Goal: Information Seeking & Learning: Find specific fact

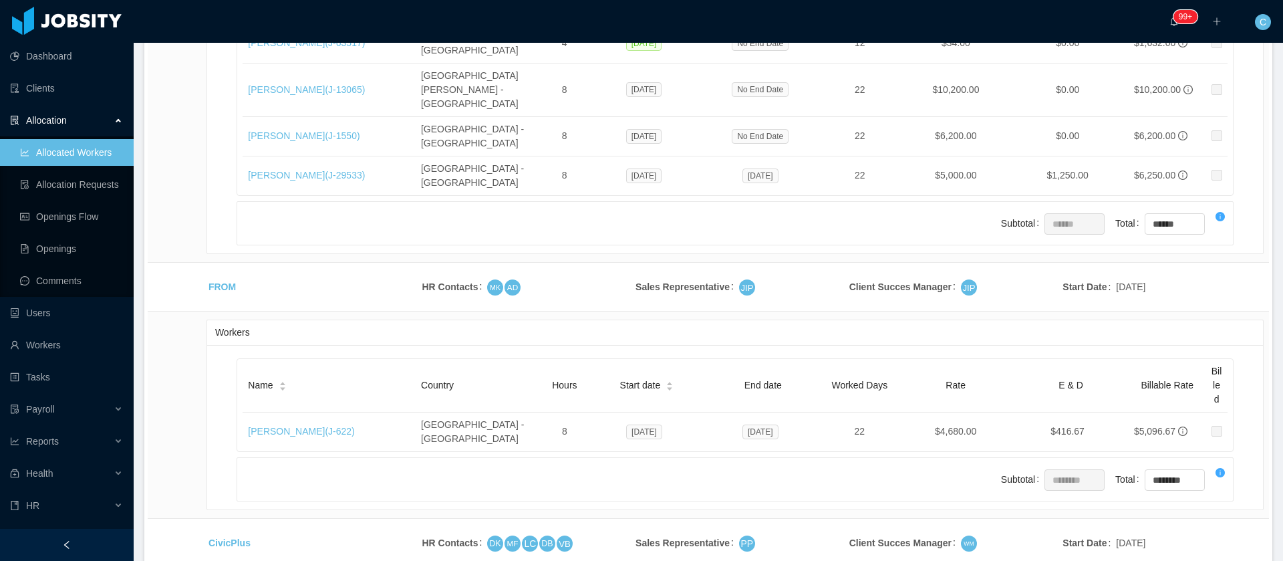
scroll to position [4412, 0]
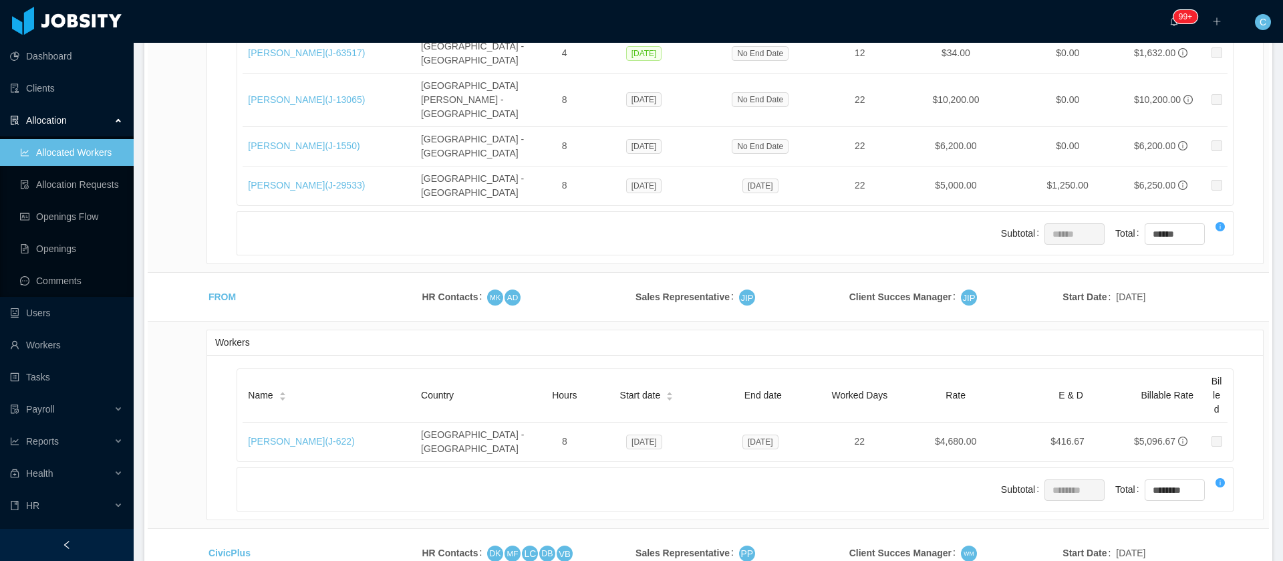
drag, startPoint x: 1174, startPoint y: 445, endPoint x: 246, endPoint y: 151, distance: 973.4
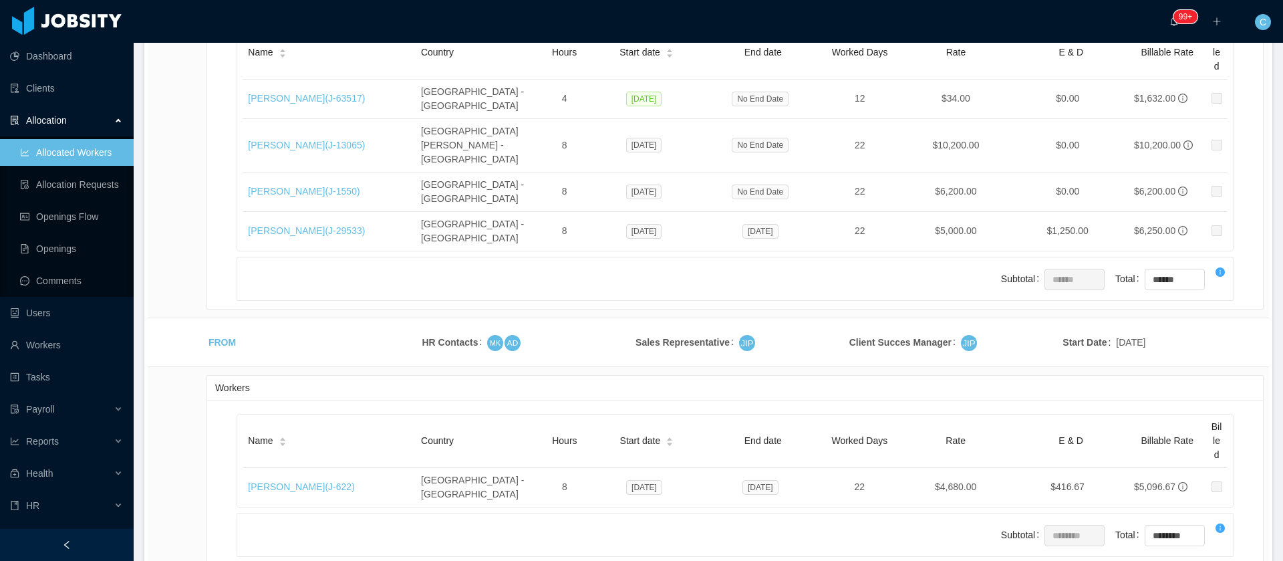
scroll to position [4211, 0]
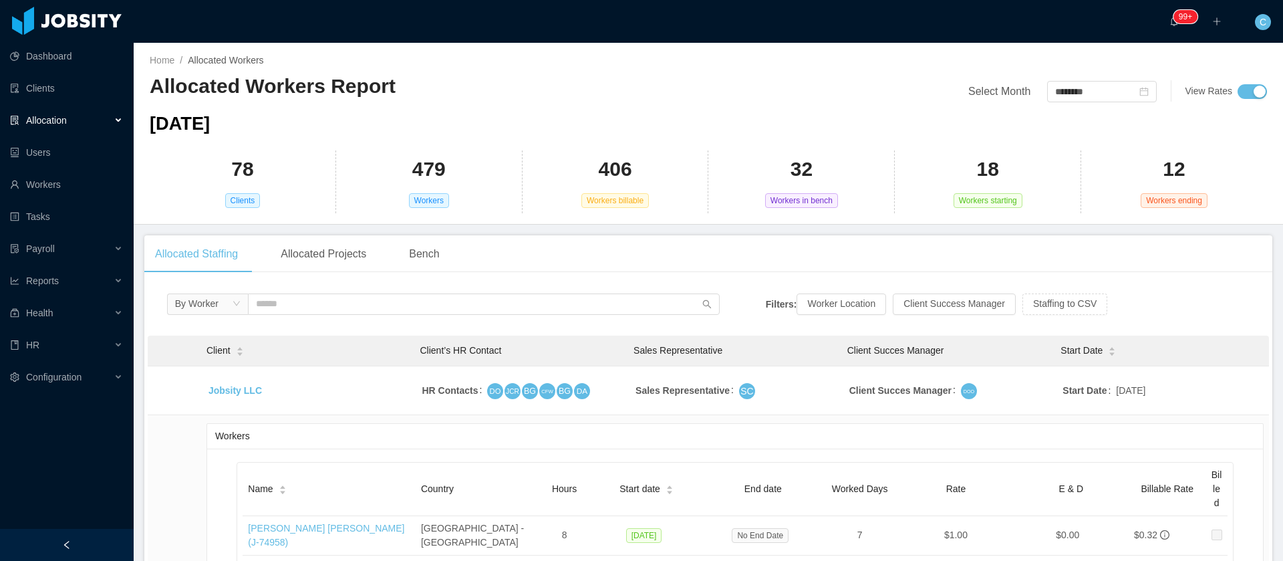
scroll to position [4684, 0]
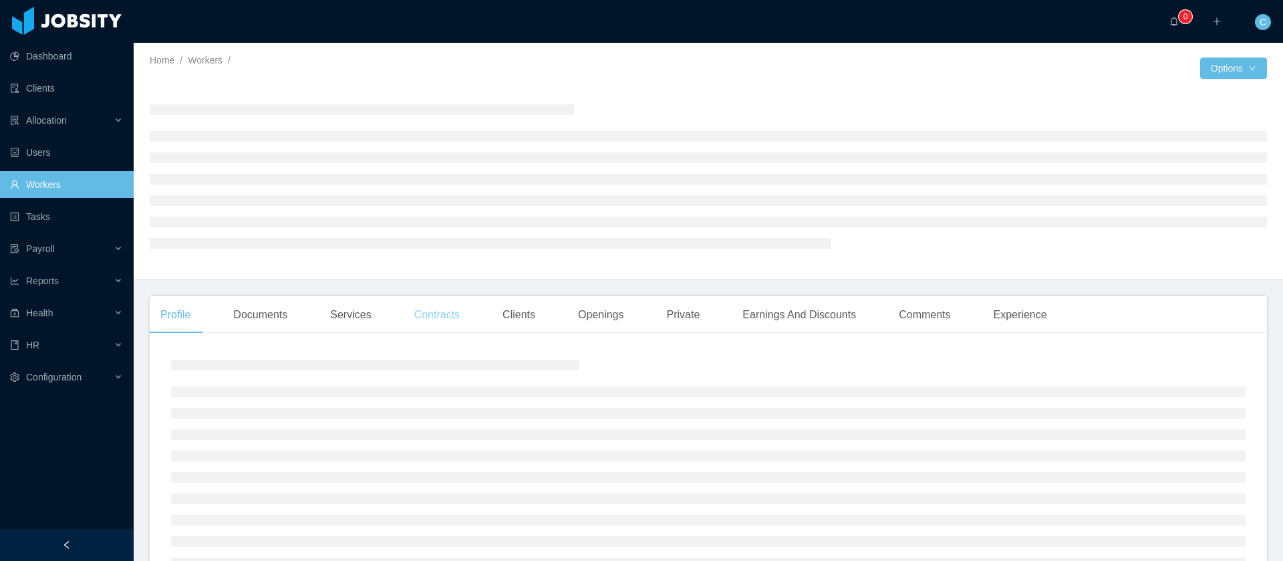
click at [443, 318] on div "Contracts" at bounding box center [437, 314] width 67 height 37
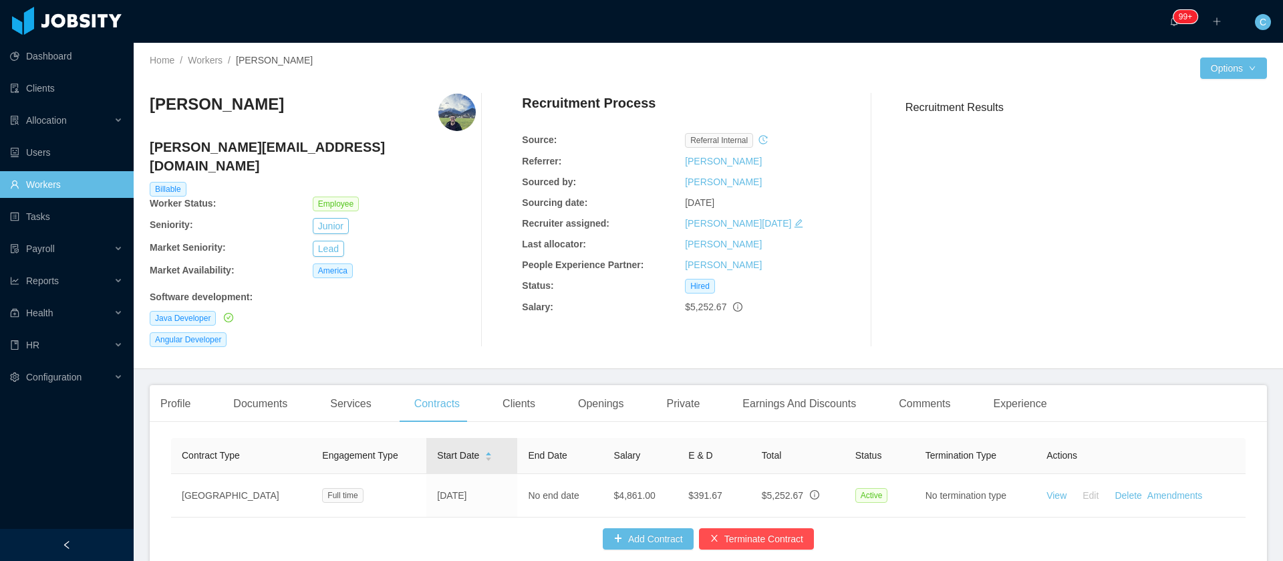
drag, startPoint x: 397, startPoint y: 439, endPoint x: 470, endPoint y: 444, distance: 73.0
click at [446, 448] on div "Start Date" at bounding box center [464, 455] width 55 height 14
drag, startPoint x: 475, startPoint y: 439, endPoint x: 386, endPoint y: 436, distance: 88.9
click at [385, 439] on tr "Contract Type Engagement Type Start Date End Date Salary E & D Total Status Ter…" at bounding box center [708, 456] width 1074 height 36
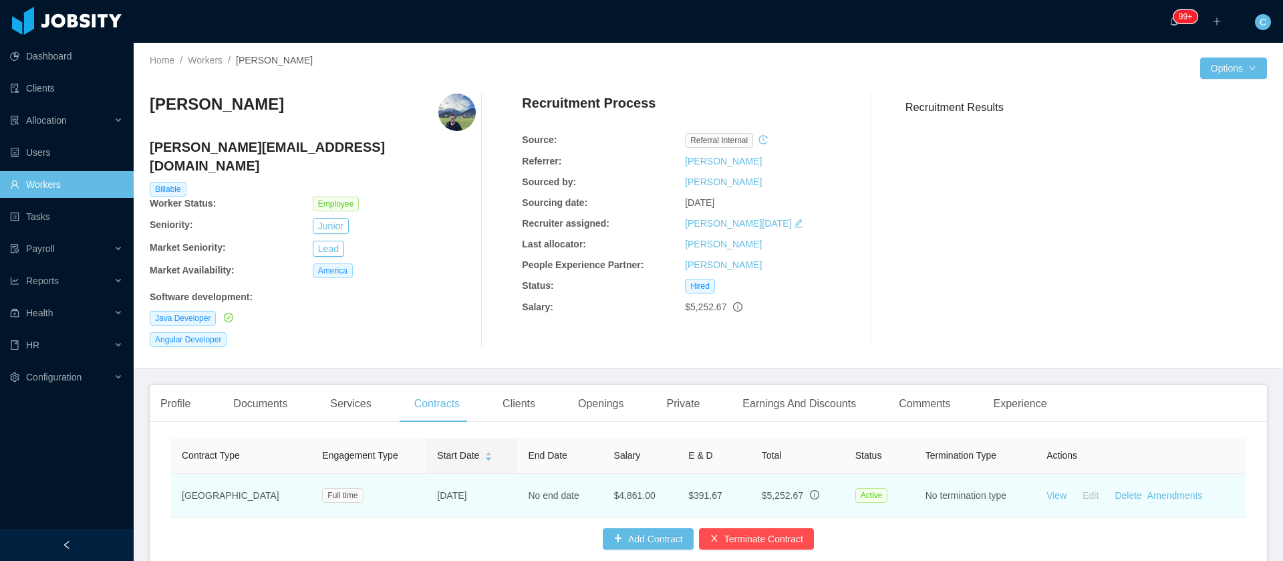
click at [450, 478] on td "Mar 7th, 2022" at bounding box center [471, 495] width 91 height 43
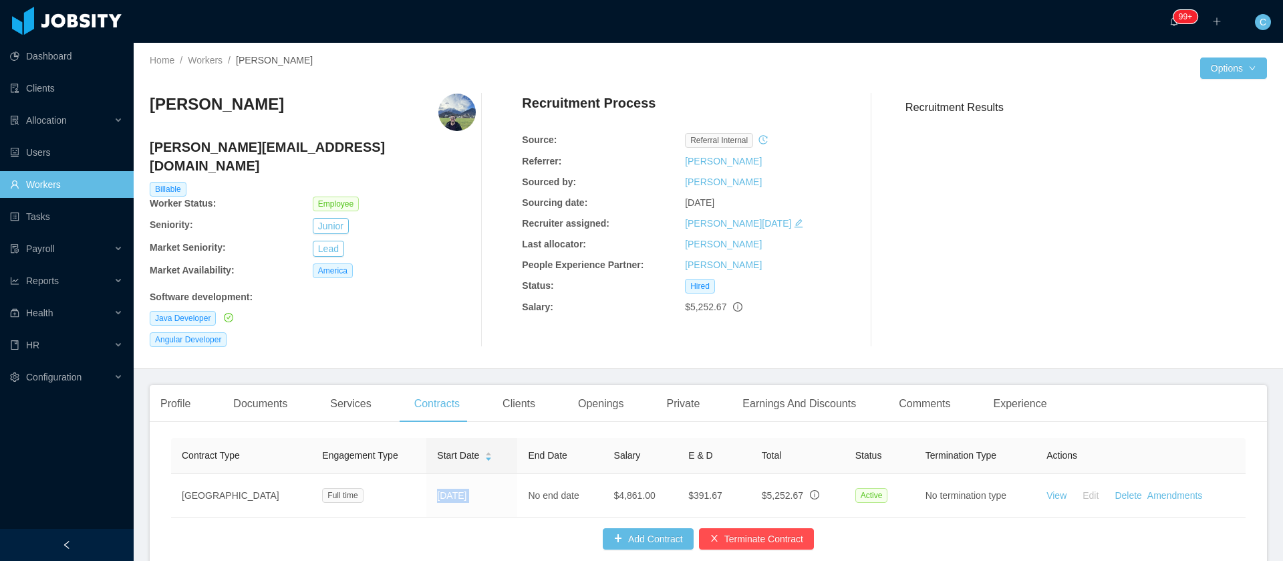
copy td "Mar 7th, 2022"
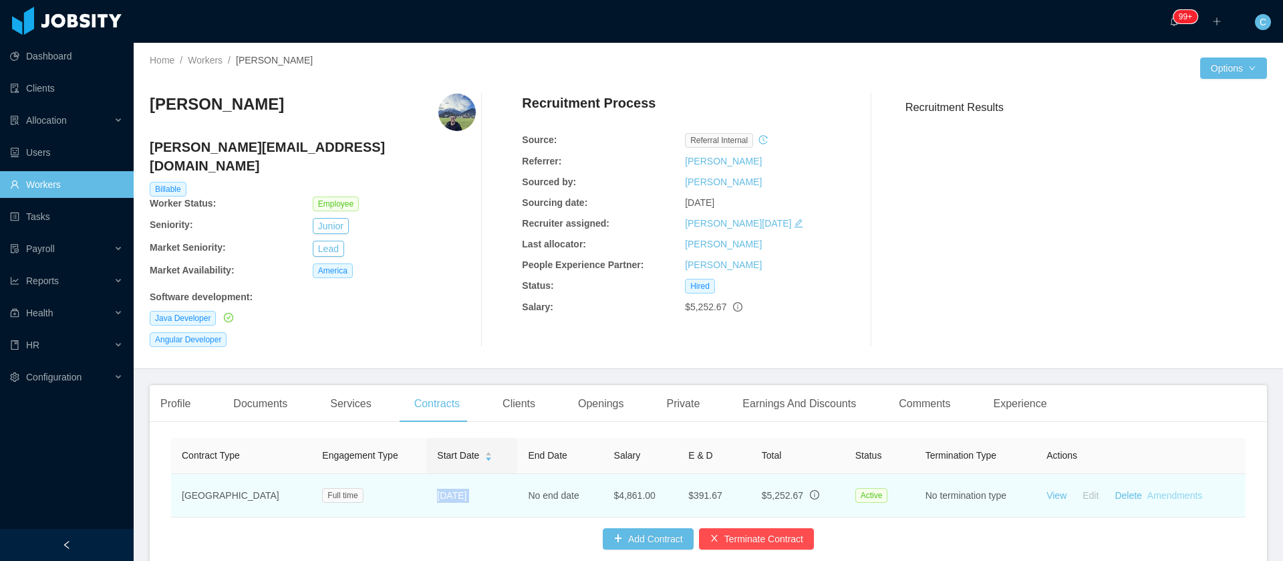
click at [1174, 490] on link "Amendments" at bounding box center [1174, 495] width 55 height 11
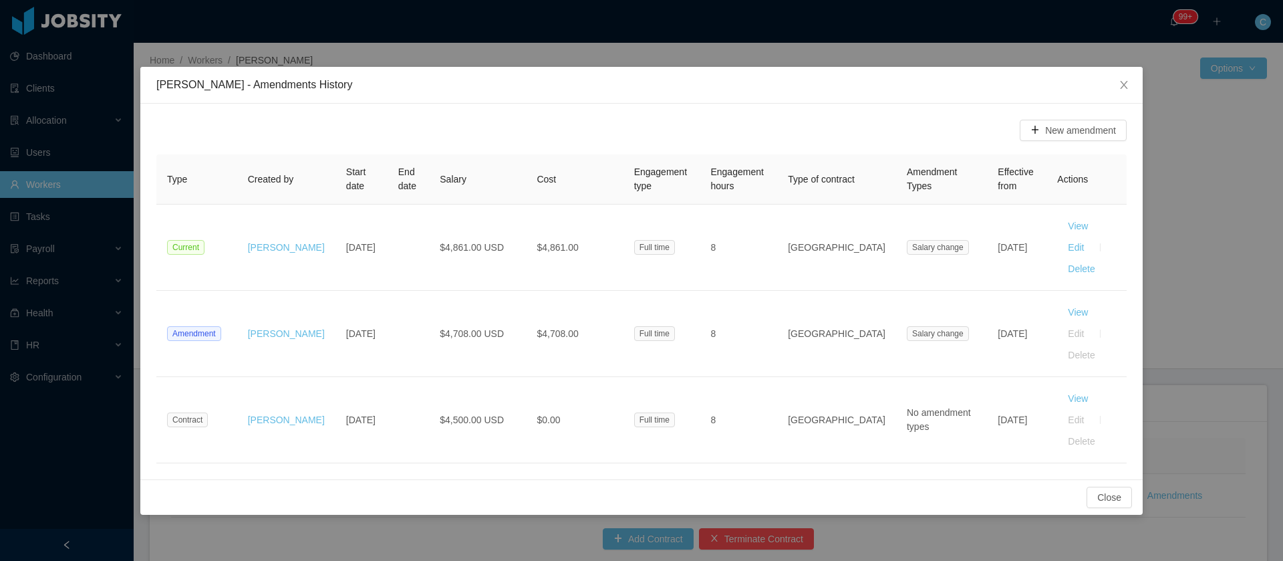
click at [440, 178] on span "Salary" at bounding box center [453, 179] width 27 height 11
copy span "Salary"
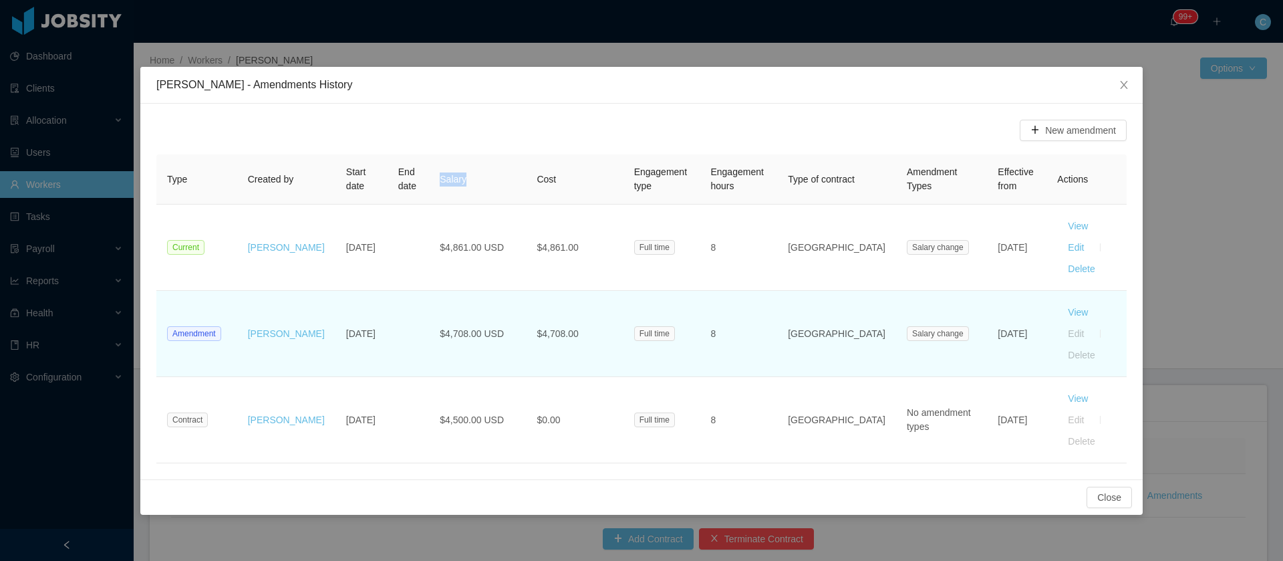
drag, startPoint x: 985, startPoint y: 311, endPoint x: 973, endPoint y: 318, distance: 14.7
click at [987, 306] on td "[DATE]" at bounding box center [1016, 334] width 59 height 86
click at [995, 308] on td "[DATE]" at bounding box center [1016, 334] width 59 height 86
drag, startPoint x: 989, startPoint y: 313, endPoint x: 980, endPoint y: 310, distance: 9.1
click at [987, 313] on td "[DATE]" at bounding box center [1016, 334] width 59 height 86
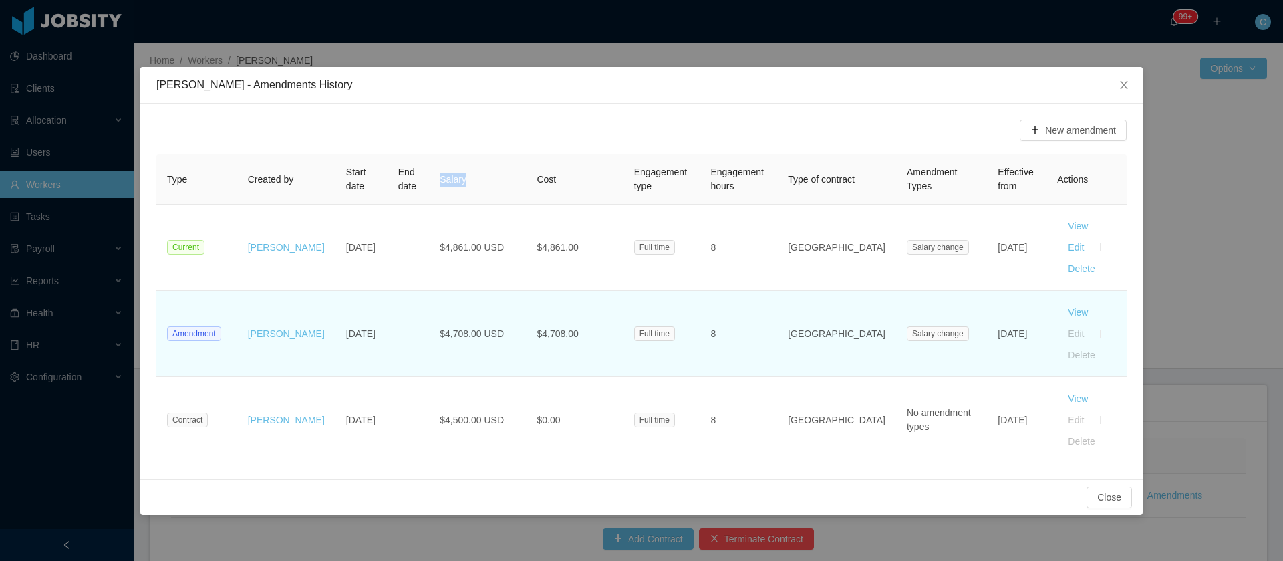
drag, startPoint x: 961, startPoint y: 295, endPoint x: 987, endPoint y: 314, distance: 32.5
click at [987, 314] on td "[DATE]" at bounding box center [1016, 334] width 59 height 86
copy td "[DATE]"
drag, startPoint x: 566, startPoint y: 295, endPoint x: 526, endPoint y: 298, distance: 39.6
click at [526, 298] on td "$4,708.00" at bounding box center [574, 334] width 97 height 86
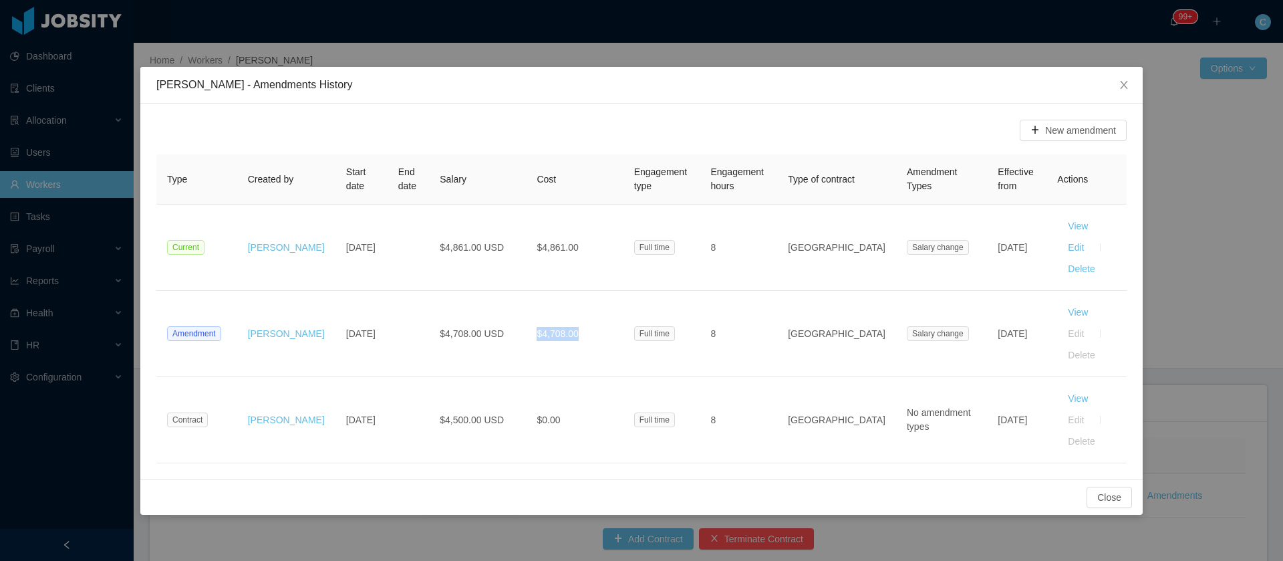
copy span "$4,708.00"
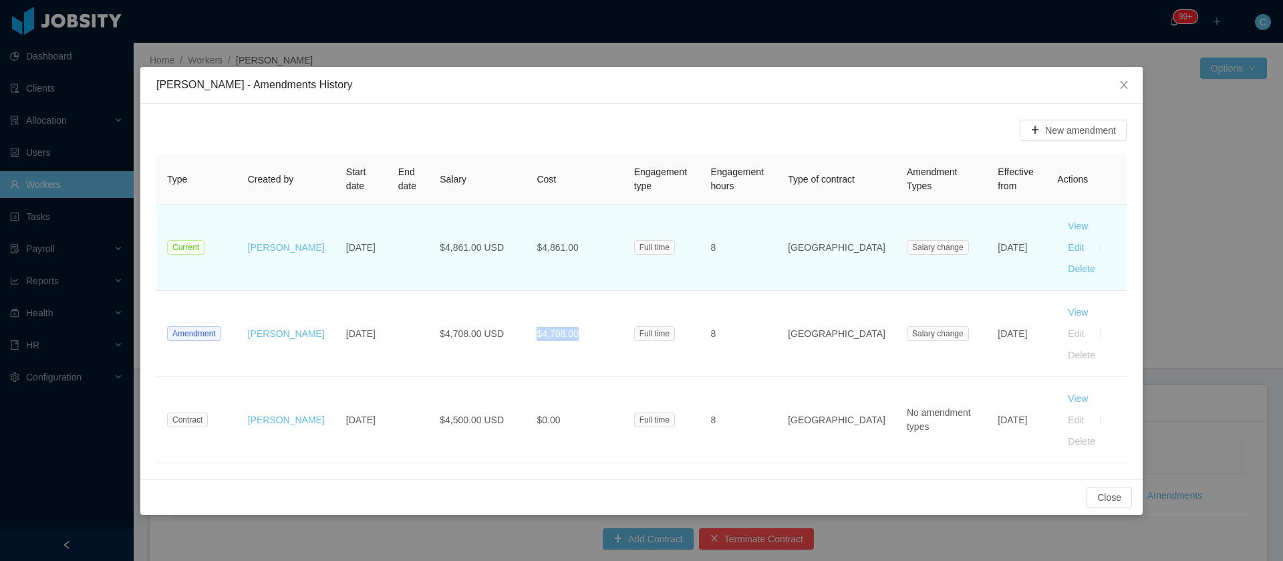
drag, startPoint x: 992, startPoint y: 249, endPoint x: 956, endPoint y: 232, distance: 40.0
click at [987, 232] on td "Sep 1st, 2025" at bounding box center [1016, 247] width 59 height 86
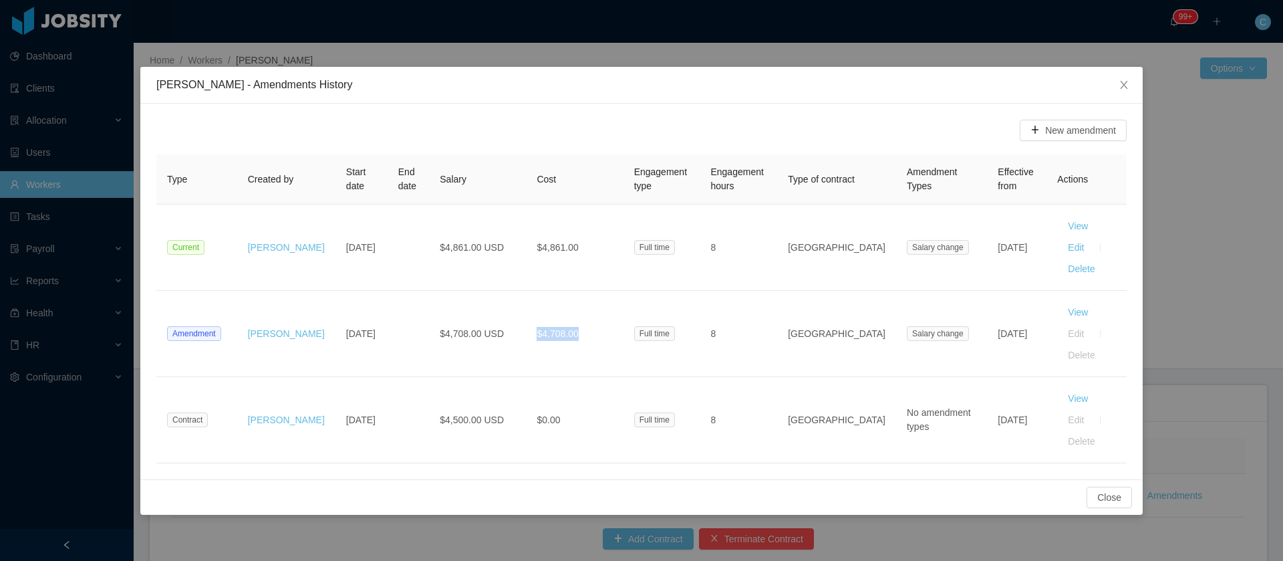
copy td "Sep 1st, 2025"
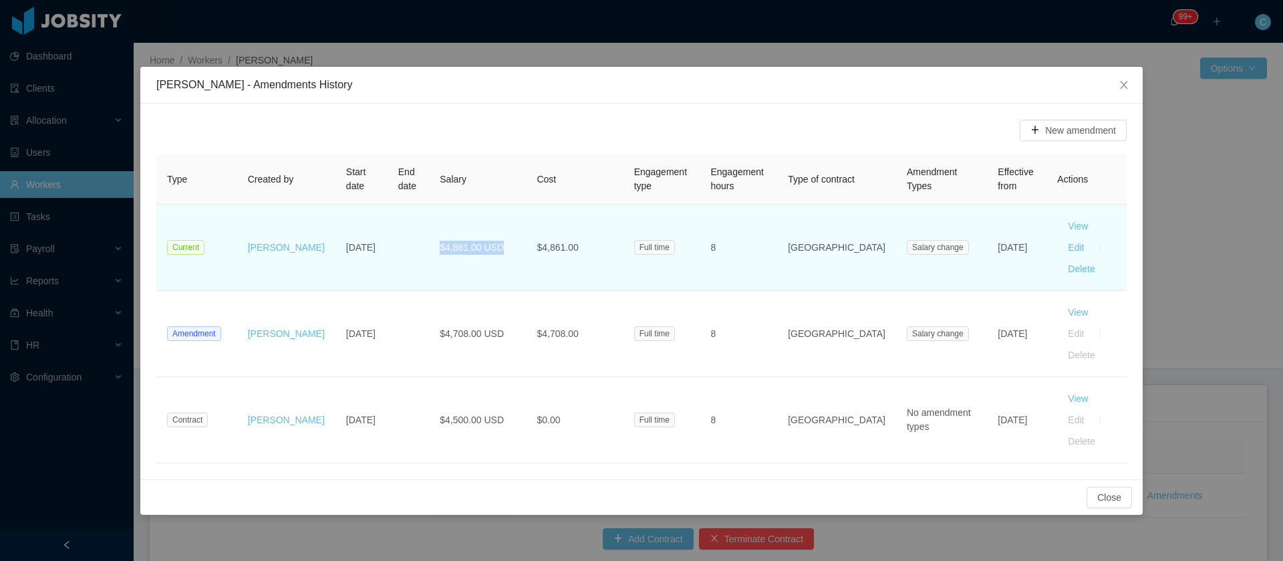
drag, startPoint x: 406, startPoint y: 234, endPoint x: 423, endPoint y: 234, distance: 17.4
click at [429, 234] on td "$4,861.00 USD" at bounding box center [477, 247] width 97 height 86
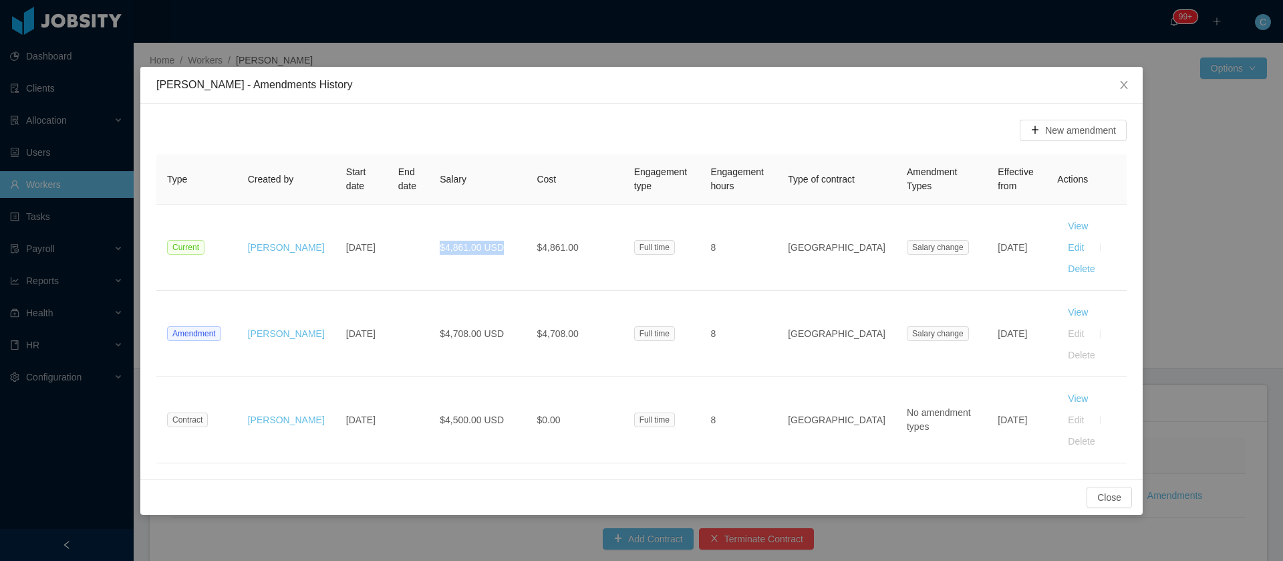
copy span "$4,861.00 USD"
click at [1126, 84] on icon "icon: close" at bounding box center [1123, 85] width 7 height 8
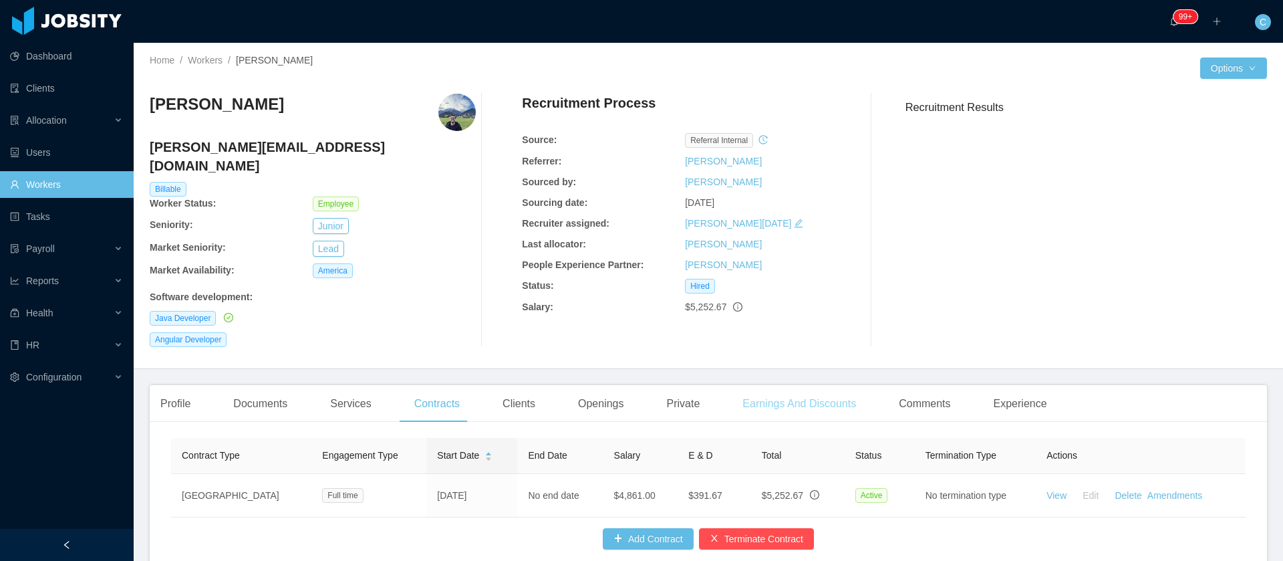
click at [754, 385] on div "Earnings And Discounts" at bounding box center [799, 403] width 135 height 37
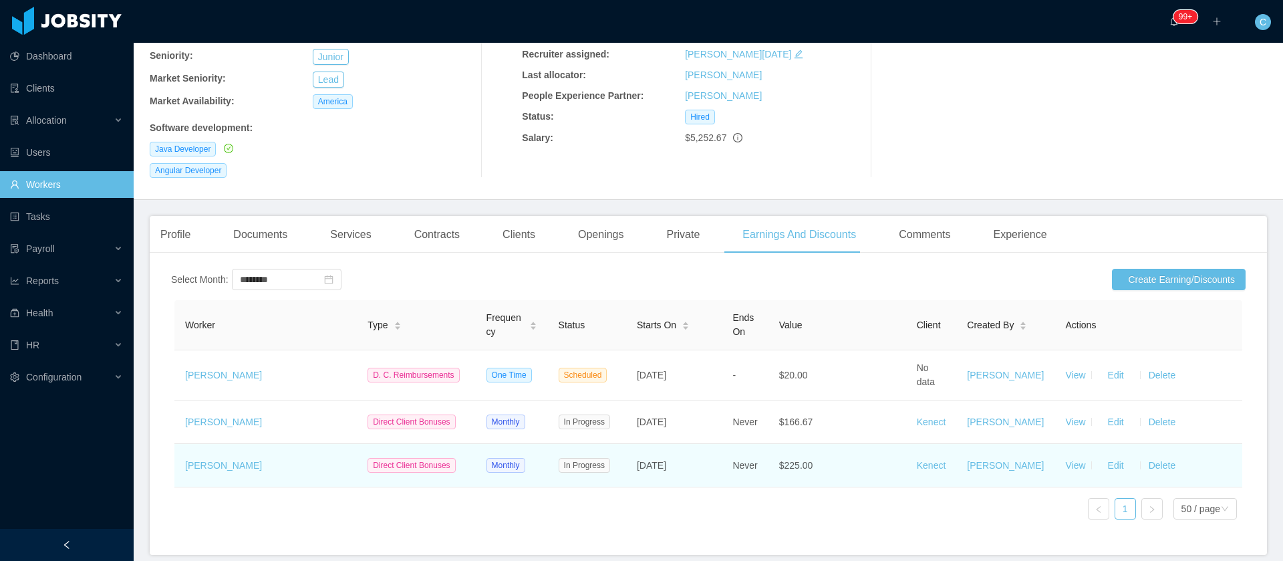
scroll to position [200, 0]
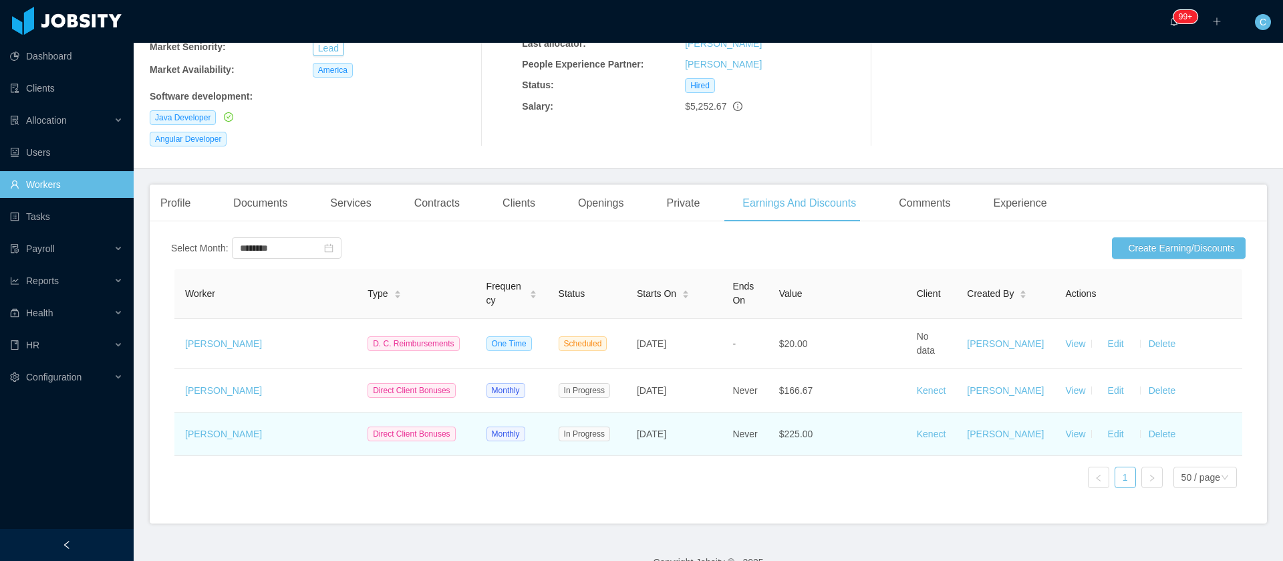
drag, startPoint x: 699, startPoint y: 432, endPoint x: 639, endPoint y: 432, distance: 60.1
click at [639, 432] on td "Apr 4th, 2023" at bounding box center [674, 433] width 96 height 43
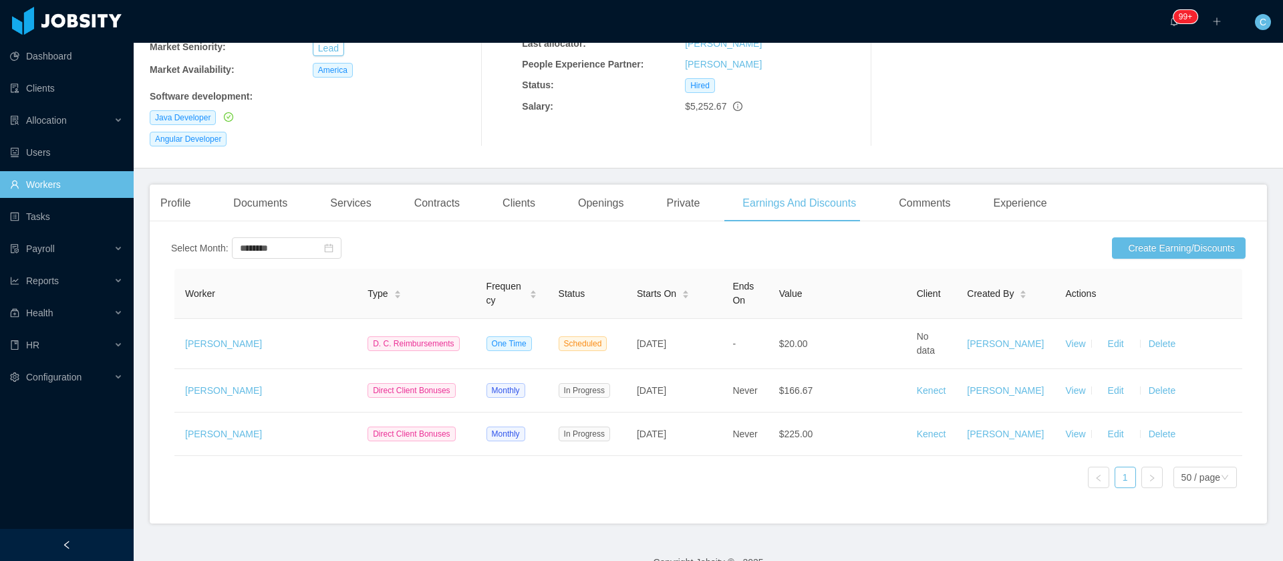
copy span "Apr 4th, 2023"
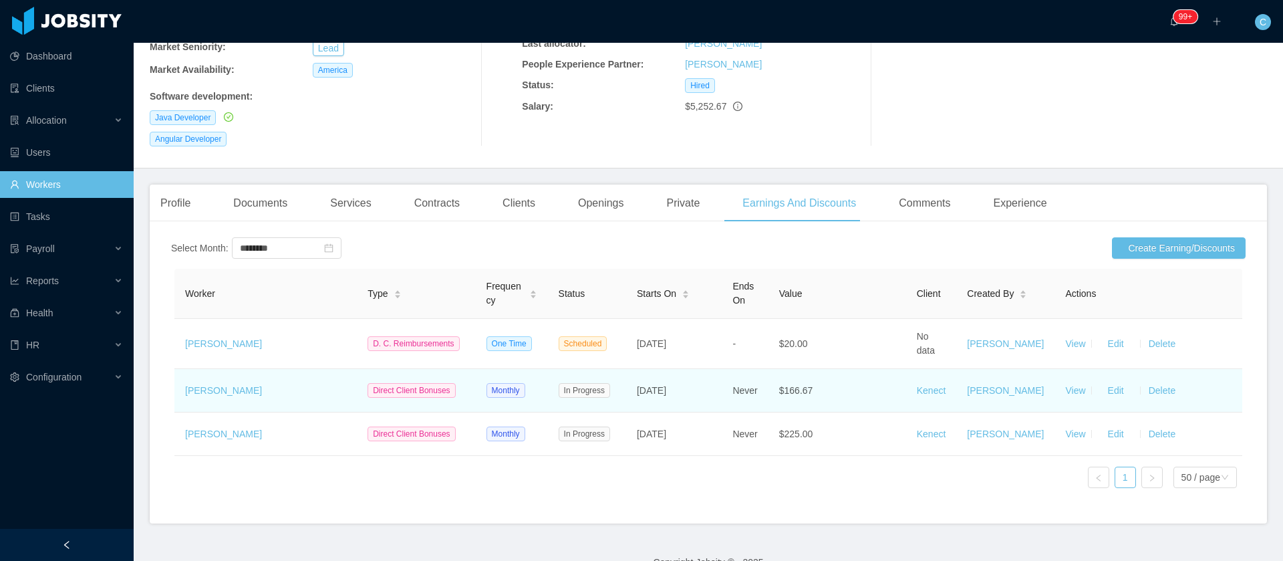
click at [639, 376] on td "Apr 1st, 2024" at bounding box center [674, 390] width 96 height 43
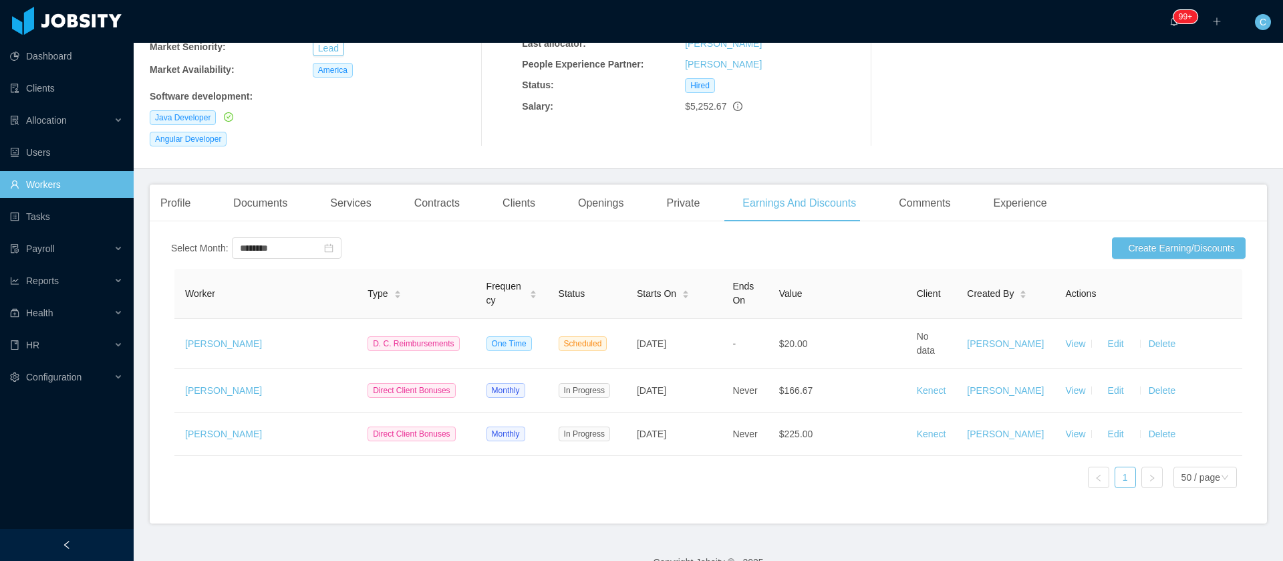
copy span "Apr 1st, 2024"
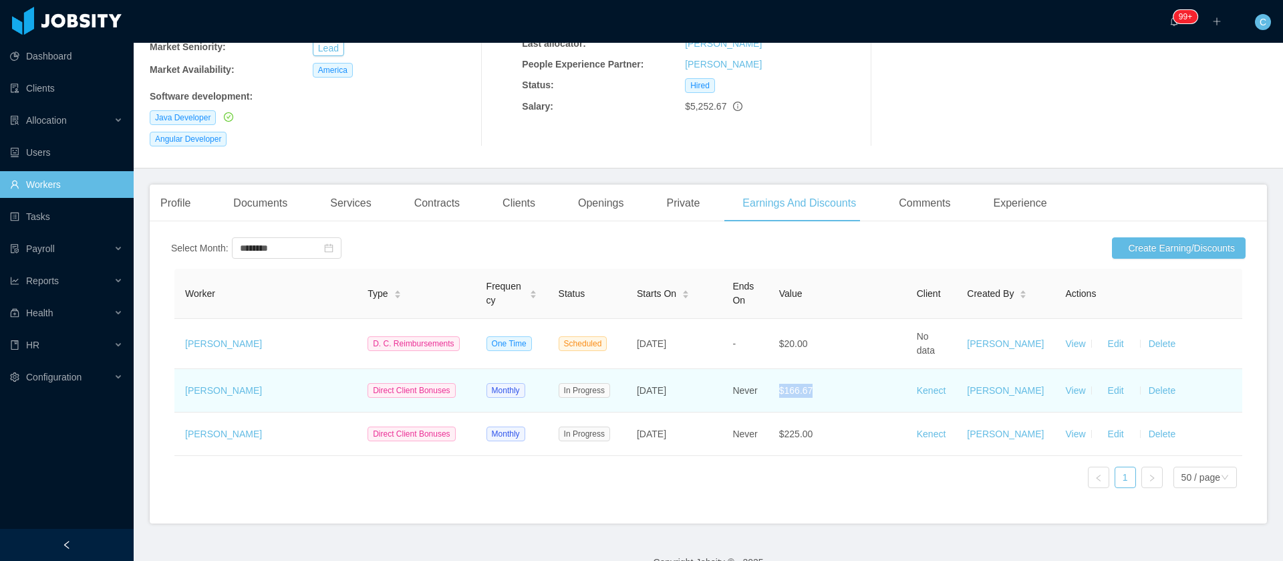
drag, startPoint x: 824, startPoint y: 379, endPoint x: 782, endPoint y: 381, distance: 42.1
click at [782, 381] on td "$166.67" at bounding box center [837, 390] width 138 height 43
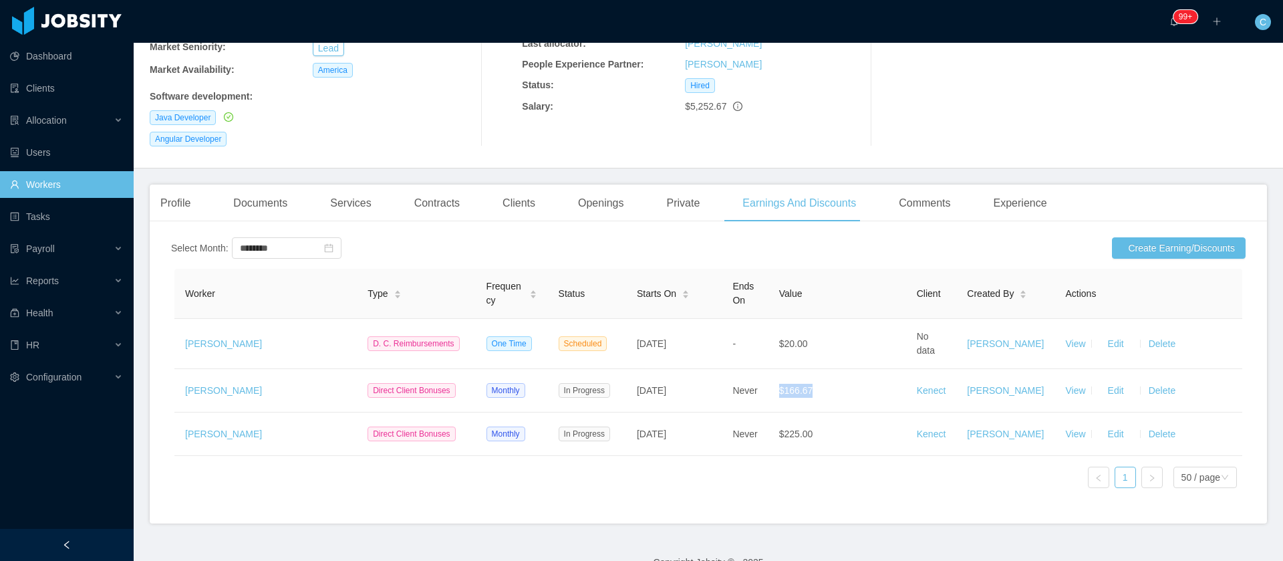
copy span "$166.67"
click at [534, 189] on div "Clients" at bounding box center [519, 202] width 54 height 37
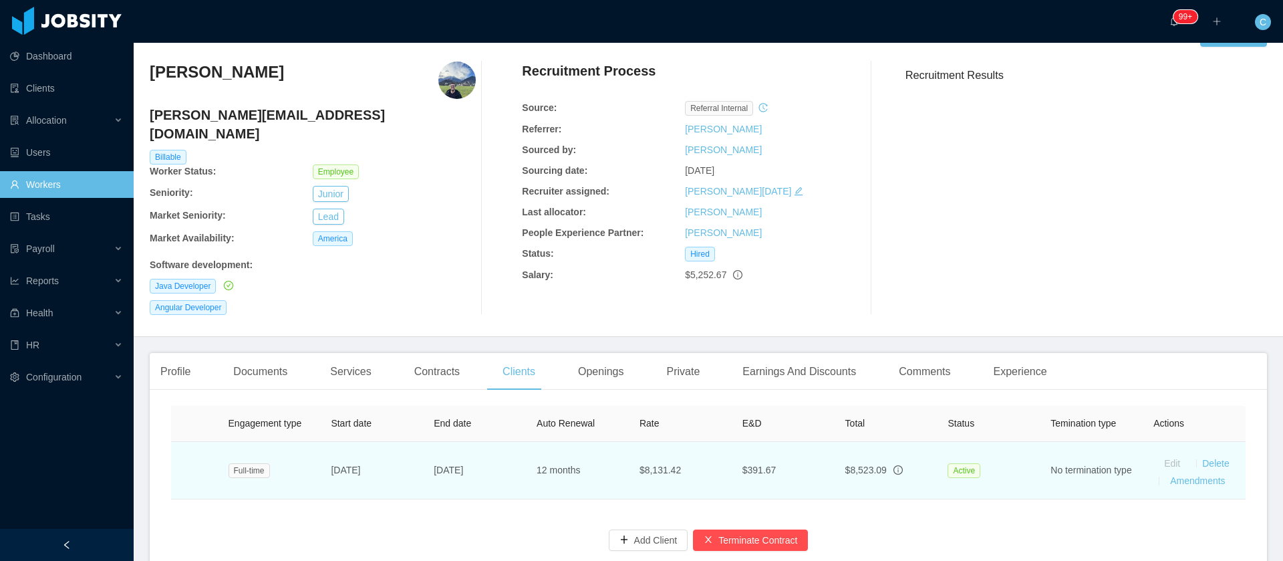
scroll to position [0, 273]
click at [1172, 475] on link "Amendments" at bounding box center [1197, 480] width 55 height 11
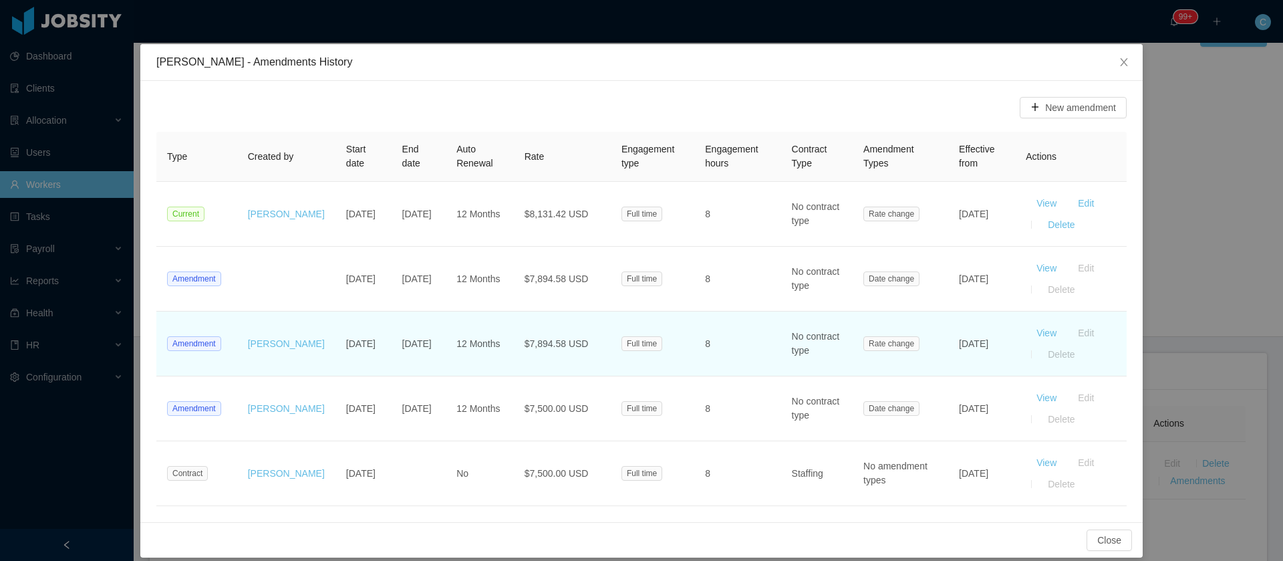
scroll to position [35, 0]
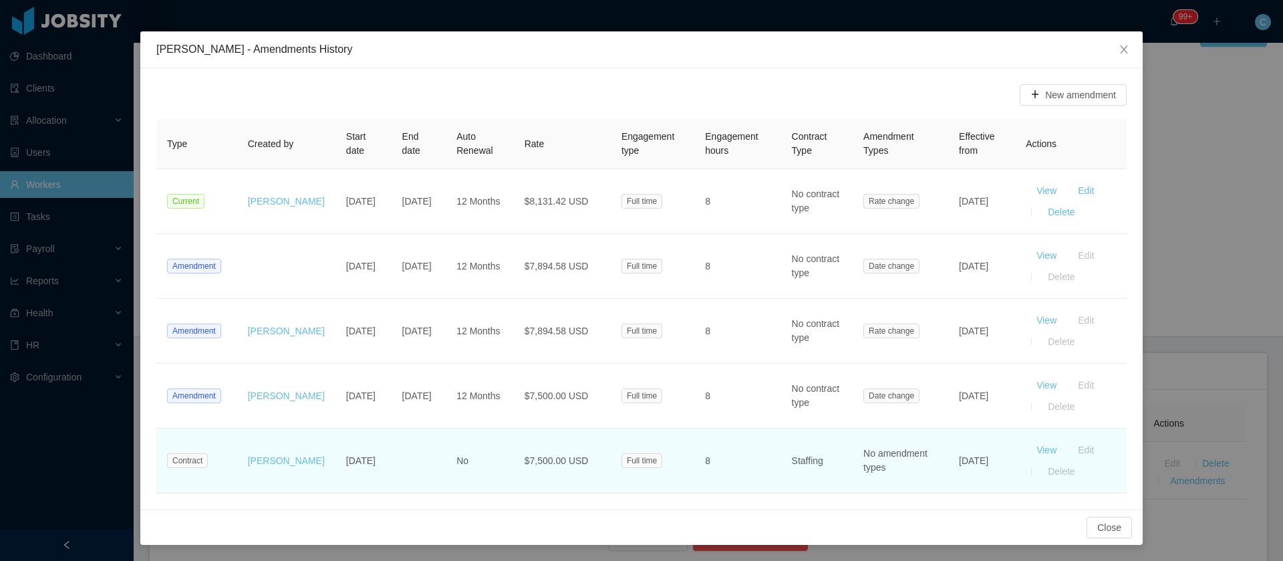
drag, startPoint x: 335, startPoint y: 473, endPoint x: 311, endPoint y: 455, distance: 30.1
click at [335, 455] on td "Mar 8th, 2022" at bounding box center [363, 460] width 56 height 65
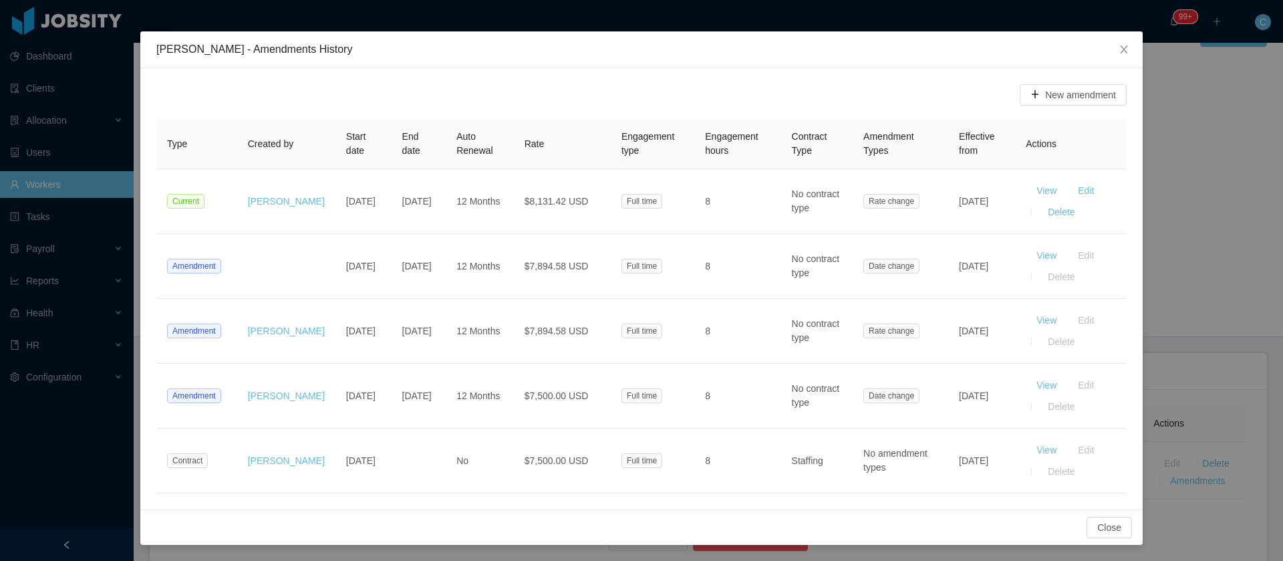
copy td "Mar 8th, 2022"
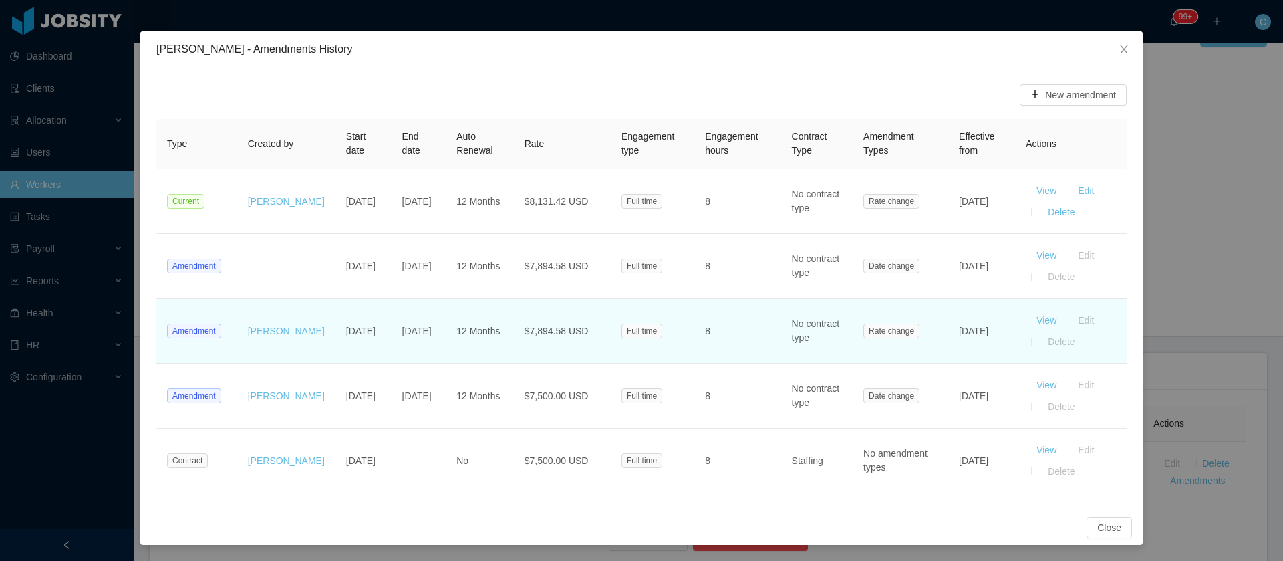
drag, startPoint x: 973, startPoint y: 343, endPoint x: 946, endPoint y: 326, distance: 32.1
click at [948, 326] on td "Feb 19th, 2025" at bounding box center [981, 331] width 67 height 65
drag, startPoint x: 541, startPoint y: 337, endPoint x: 506, endPoint y: 339, distance: 34.8
click at [514, 339] on td "$7,894.58 USD" at bounding box center [562, 331] width 97 height 65
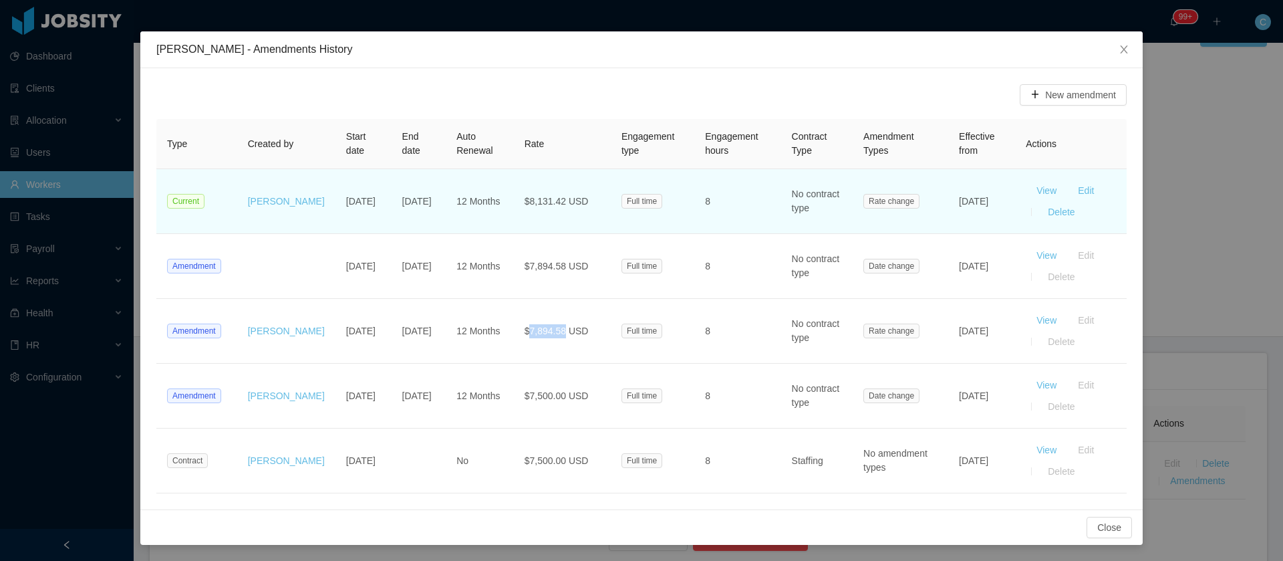
drag, startPoint x: 967, startPoint y: 209, endPoint x: 944, endPoint y: 199, distance: 25.4
click at [948, 199] on td "Sep 1st, 2025" at bounding box center [981, 201] width 67 height 65
drag, startPoint x: 544, startPoint y: 205, endPoint x: 506, endPoint y: 205, distance: 38.1
click at [524, 205] on span "$8,131.42 USD" at bounding box center [556, 201] width 64 height 11
